Goal: Task Accomplishment & Management: Complete application form

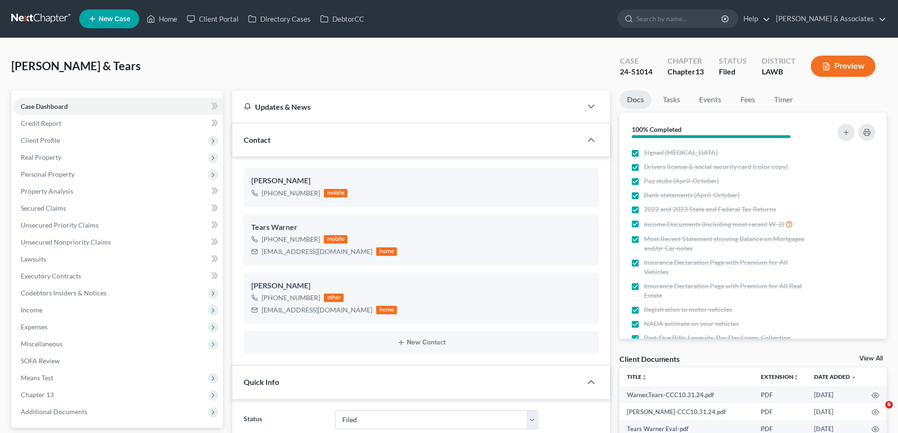
select select "8"
select select "0"
drag, startPoint x: 155, startPoint y: 372, endPoint x: 131, endPoint y: 157, distance: 216.4
click at [109, 11] on link "New Case" at bounding box center [109, 18] width 60 height 19
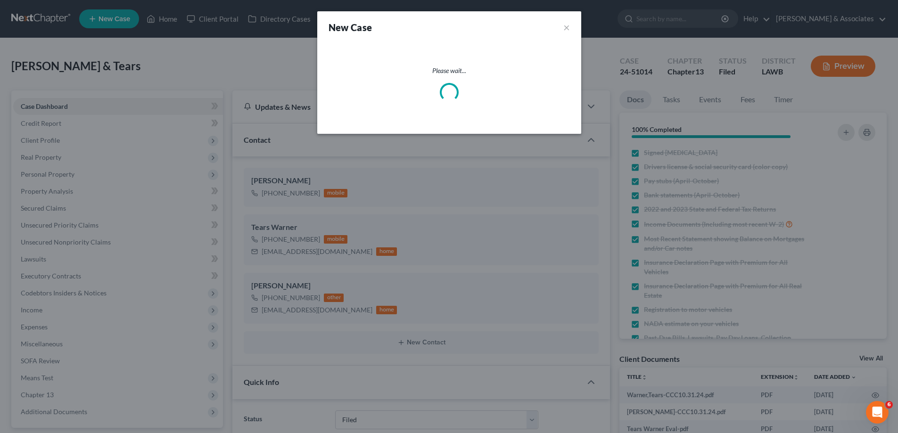
scroll to position [2430, 0]
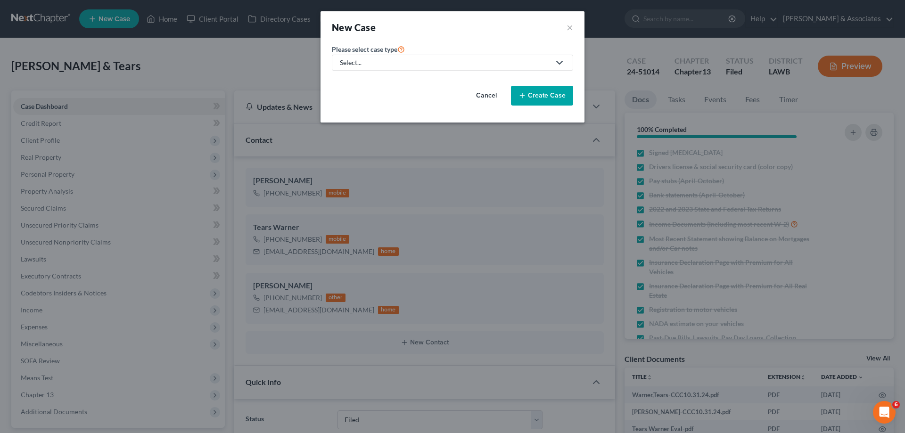
click at [470, 61] on div "Select..." at bounding box center [445, 62] width 210 height 9
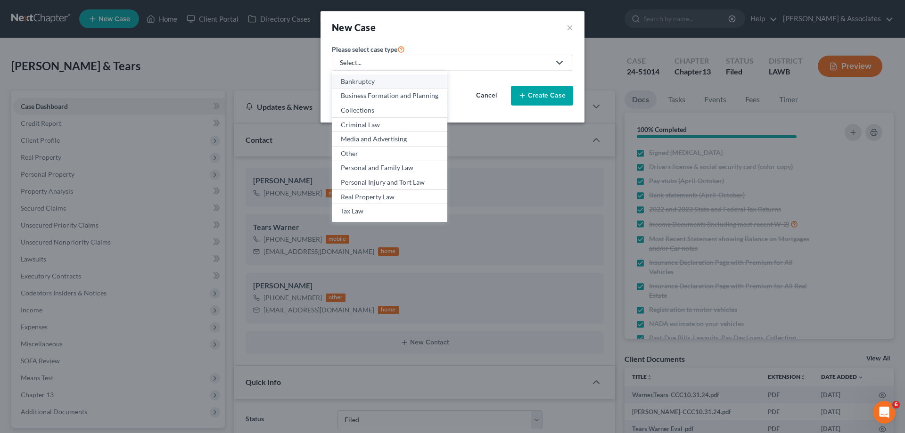
click at [364, 83] on div "Bankruptcy" at bounding box center [390, 81] width 98 height 9
select select "35"
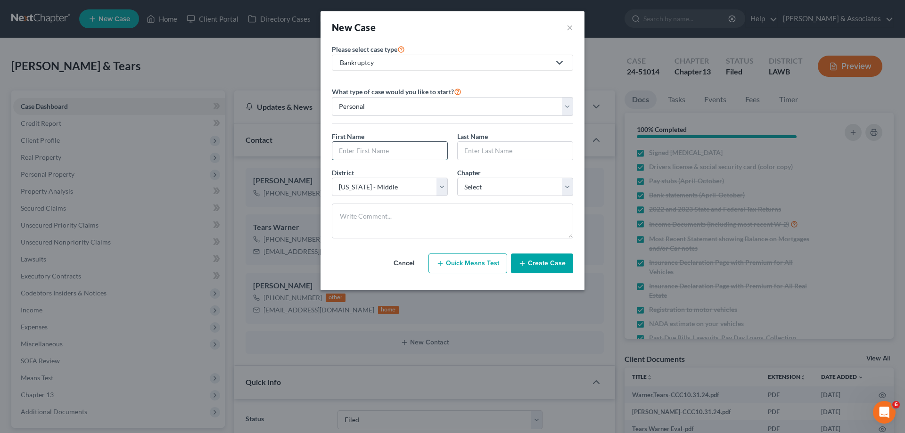
click at [381, 154] on input "text" at bounding box center [389, 151] width 115 height 18
type input "Tears"
type input "Warner"
select select "36"
select select "3"
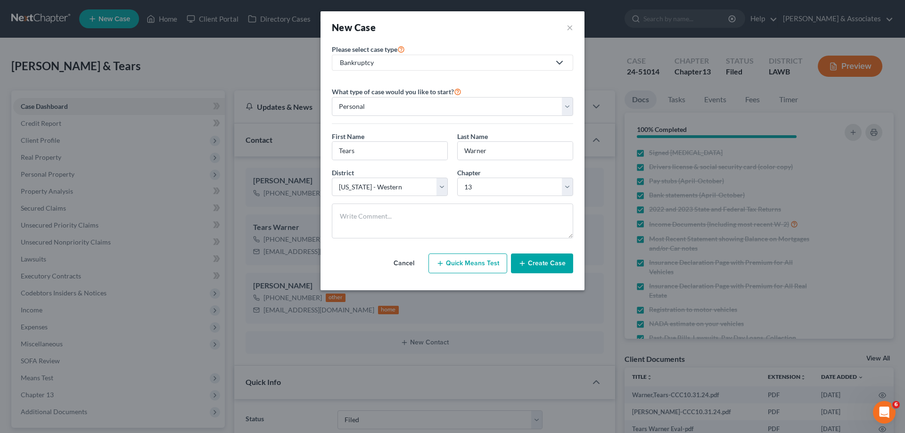
click at [551, 263] on button "Create Case" at bounding box center [542, 264] width 62 height 20
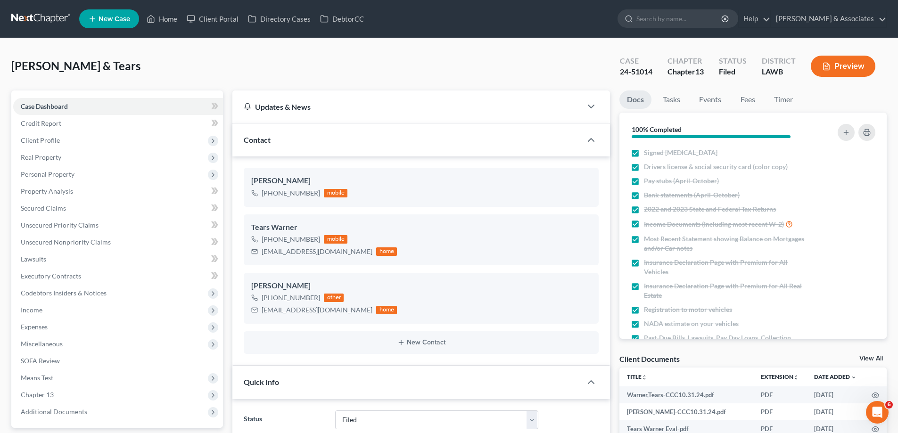
scroll to position [2439, 0]
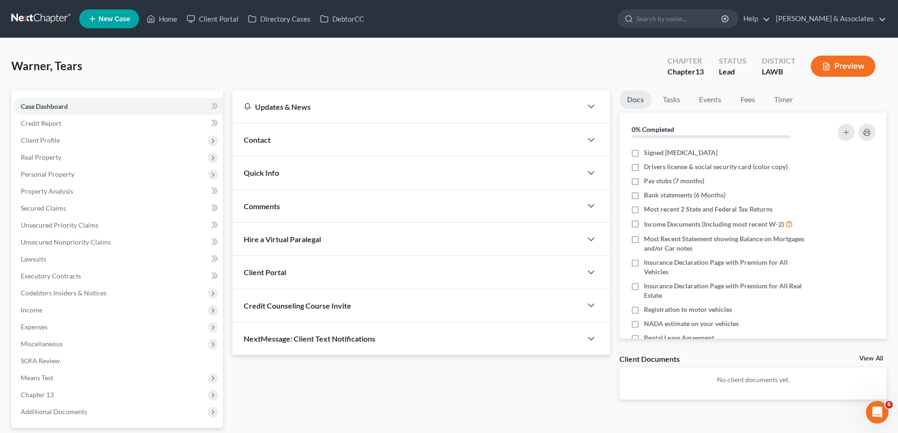
click at [283, 136] on div "Contact" at bounding box center [406, 140] width 349 height 33
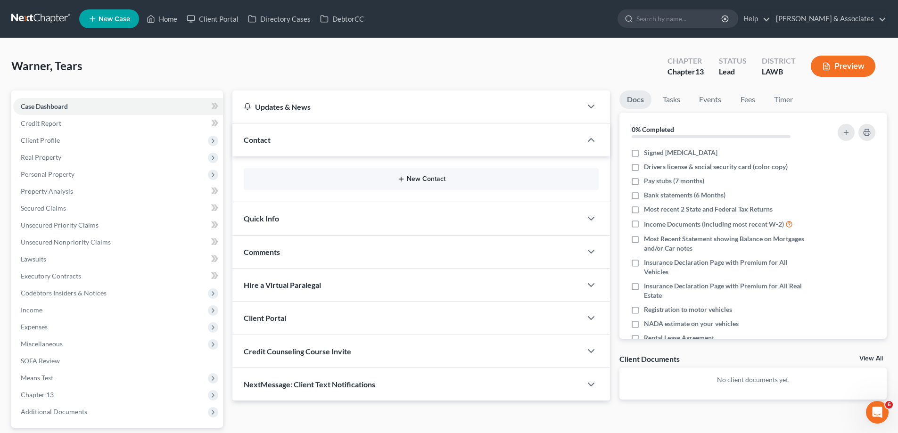
click at [418, 177] on button "New Contact" at bounding box center [421, 179] width 340 height 8
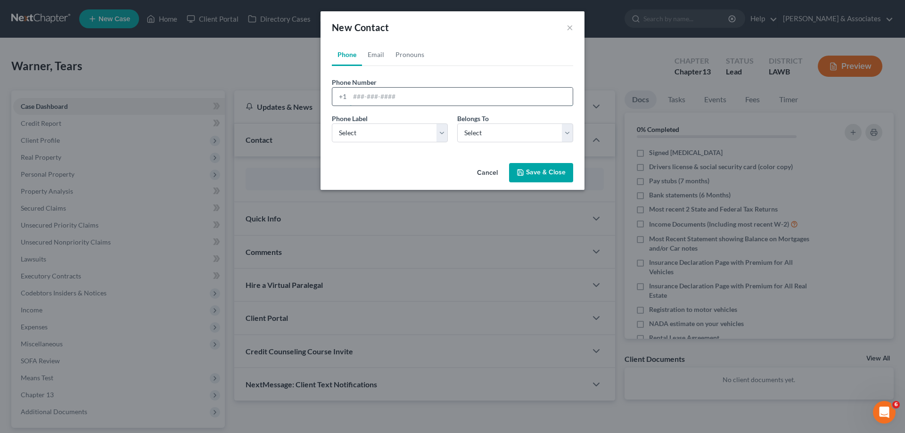
click at [363, 93] on input "tel" at bounding box center [461, 97] width 223 height 18
paste input "[PHONE_NUMBER]"
type input "[PHONE_NUMBER]"
drag, startPoint x: 353, startPoint y: 132, endPoint x: 356, endPoint y: 142, distance: 9.7
click at [353, 132] on select "Select Mobile Home Work Other" at bounding box center [390, 133] width 116 height 19
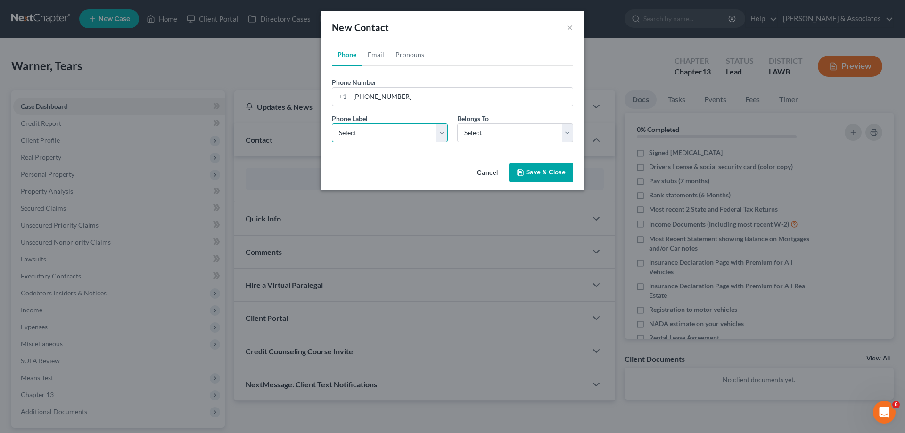
select select "0"
click at [332, 124] on select "Select Mobile Home Work Other" at bounding box center [390, 133] width 116 height 19
drag, startPoint x: 506, startPoint y: 138, endPoint x: 496, endPoint y: 142, distance: 10.6
click at [506, 138] on select "Select Client Other" at bounding box center [515, 133] width 116 height 19
select select "0"
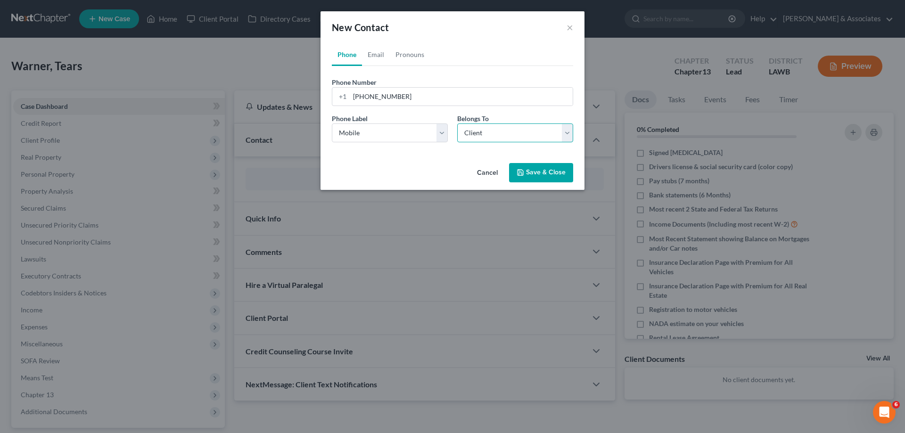
click at [457, 124] on select "Select Client Other" at bounding box center [515, 133] width 116 height 19
select select "0"
click at [378, 58] on link "Email" at bounding box center [376, 54] width 28 height 23
click at [370, 94] on input "email" at bounding box center [461, 97] width 223 height 18
paste input "[EMAIL_ADDRESS][DOMAIN_NAME]"
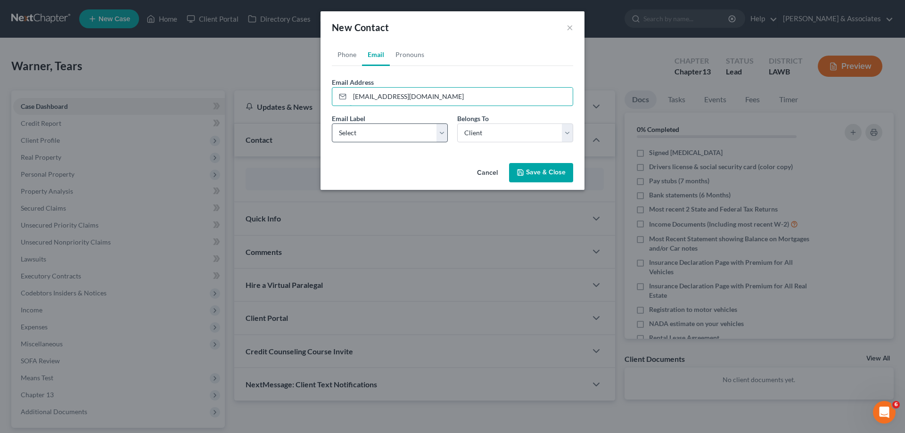
type input "[EMAIL_ADDRESS][DOMAIN_NAME]"
drag, startPoint x: 352, startPoint y: 133, endPoint x: 364, endPoint y: 142, distance: 15.2
click at [352, 133] on select "Select Home Work Other" at bounding box center [390, 133] width 116 height 19
select select "0"
click at [332, 124] on select "Select Home Work Other" at bounding box center [390, 133] width 116 height 19
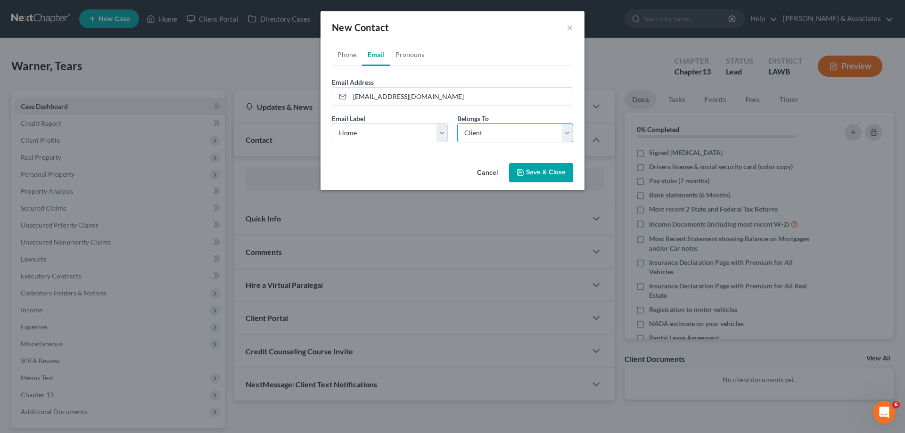
click at [494, 131] on select "Select Client Other" at bounding box center [515, 133] width 116 height 19
click at [539, 162] on div "Cancel Save & Close" at bounding box center [453, 174] width 264 height 31
click at [539, 173] on button "Save & Close" at bounding box center [541, 173] width 64 height 20
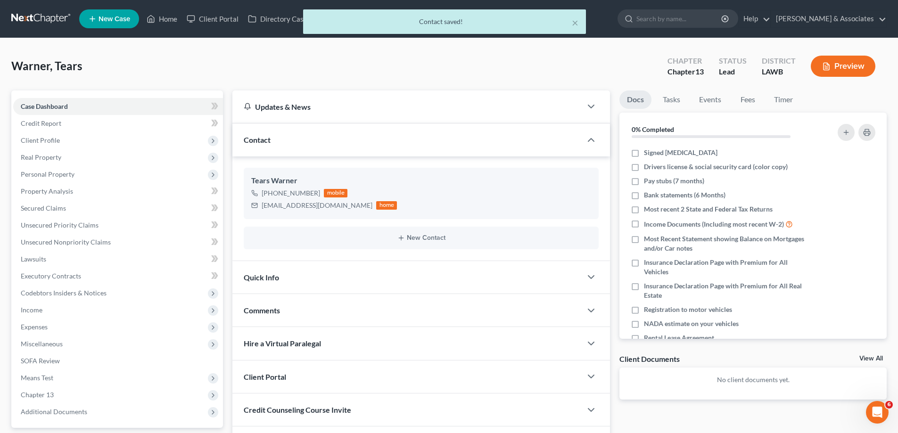
drag, startPoint x: 331, startPoint y: 314, endPoint x: 424, endPoint y: 308, distance: 93.1
click at [331, 314] on div "Comments" at bounding box center [406, 310] width 349 height 33
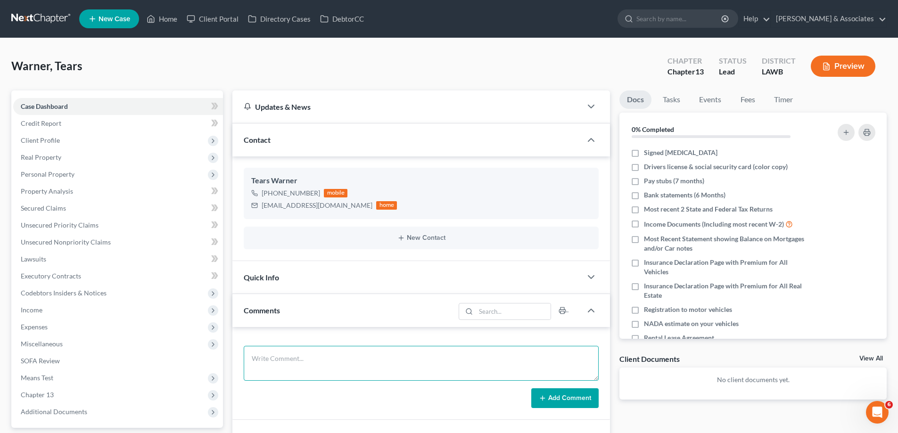
click at [369, 366] on textarea at bounding box center [421, 363] width 355 height 35
paste textarea "Unsecured debt 9800 tax debt 6000 Mortgage 247500 in full. Quoted ch 13 at 1500…"
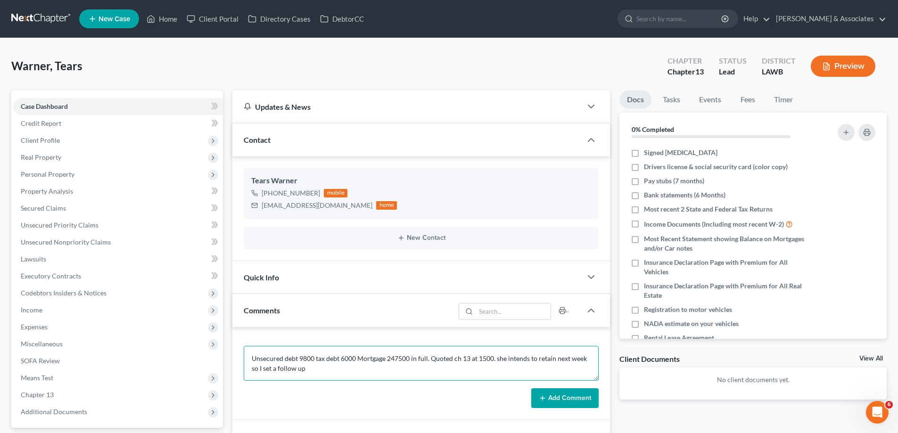
type textarea "Unsecured debt 9800 tax debt 6000 Mortgage 247500 in full. Quoted ch 13 at 1500…"
click at [573, 397] on button "Add Comment" at bounding box center [564, 399] width 67 height 20
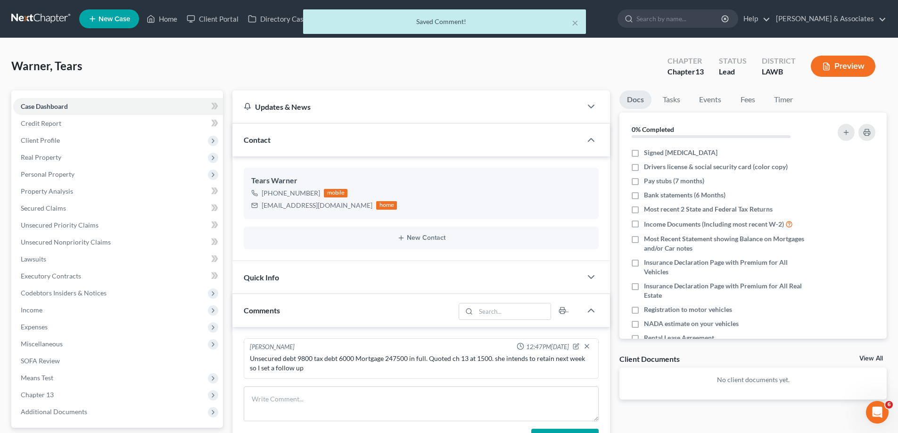
click at [868, 358] on link "View All" at bounding box center [872, 359] width 24 height 7
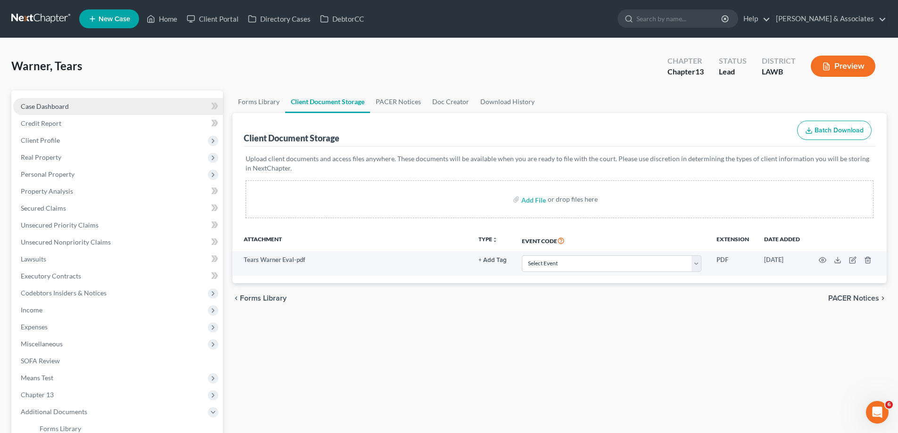
click at [62, 108] on span "Case Dashboard" at bounding box center [45, 106] width 48 height 8
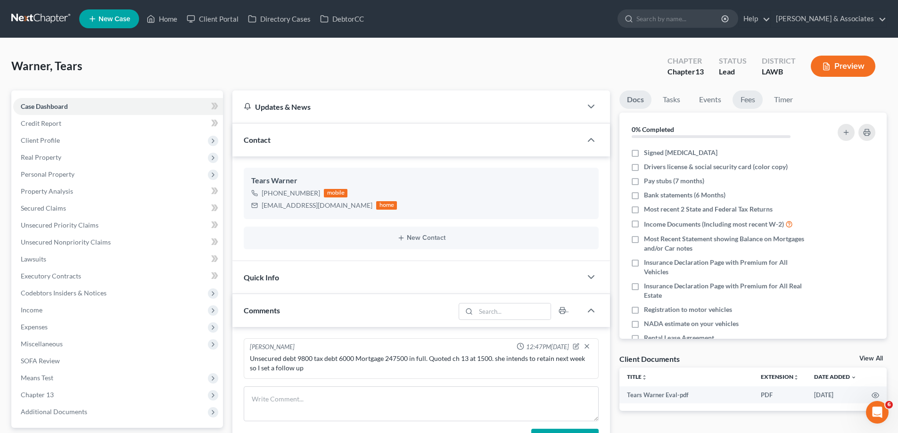
click at [752, 104] on link "Fees" at bounding box center [748, 100] width 30 height 18
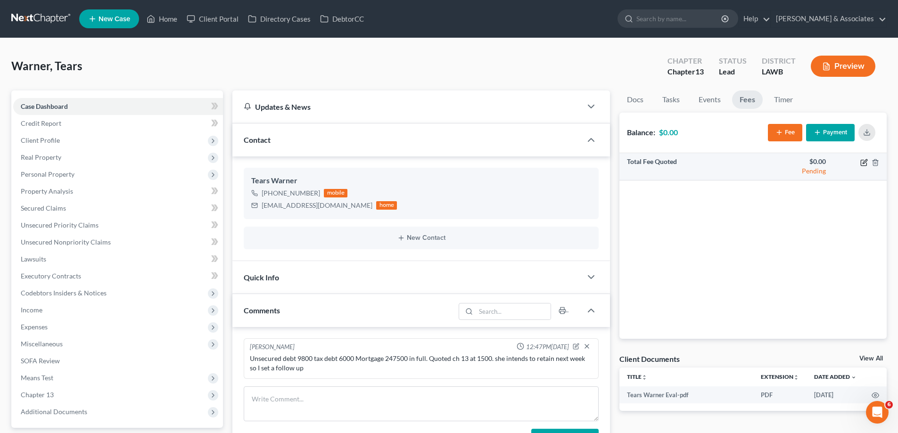
click at [861, 162] on icon "button" at bounding box center [865, 163] width 8 height 8
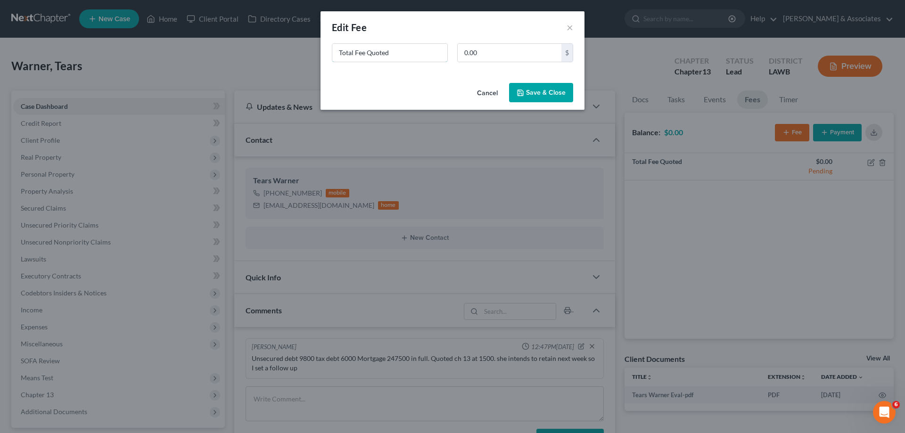
drag, startPoint x: 322, startPoint y: 42, endPoint x: 276, endPoint y: 32, distance: 46.8
click at [288, 36] on div "New Fee Edit Fee × Total Fee Quoted 0.00 $ Cancel Save & Close" at bounding box center [452, 216] width 905 height 433
type input "ch 13"
type input "1,500"
click at [543, 99] on button "Save & Close" at bounding box center [541, 93] width 64 height 20
